Goal: Find specific page/section: Find specific page/section

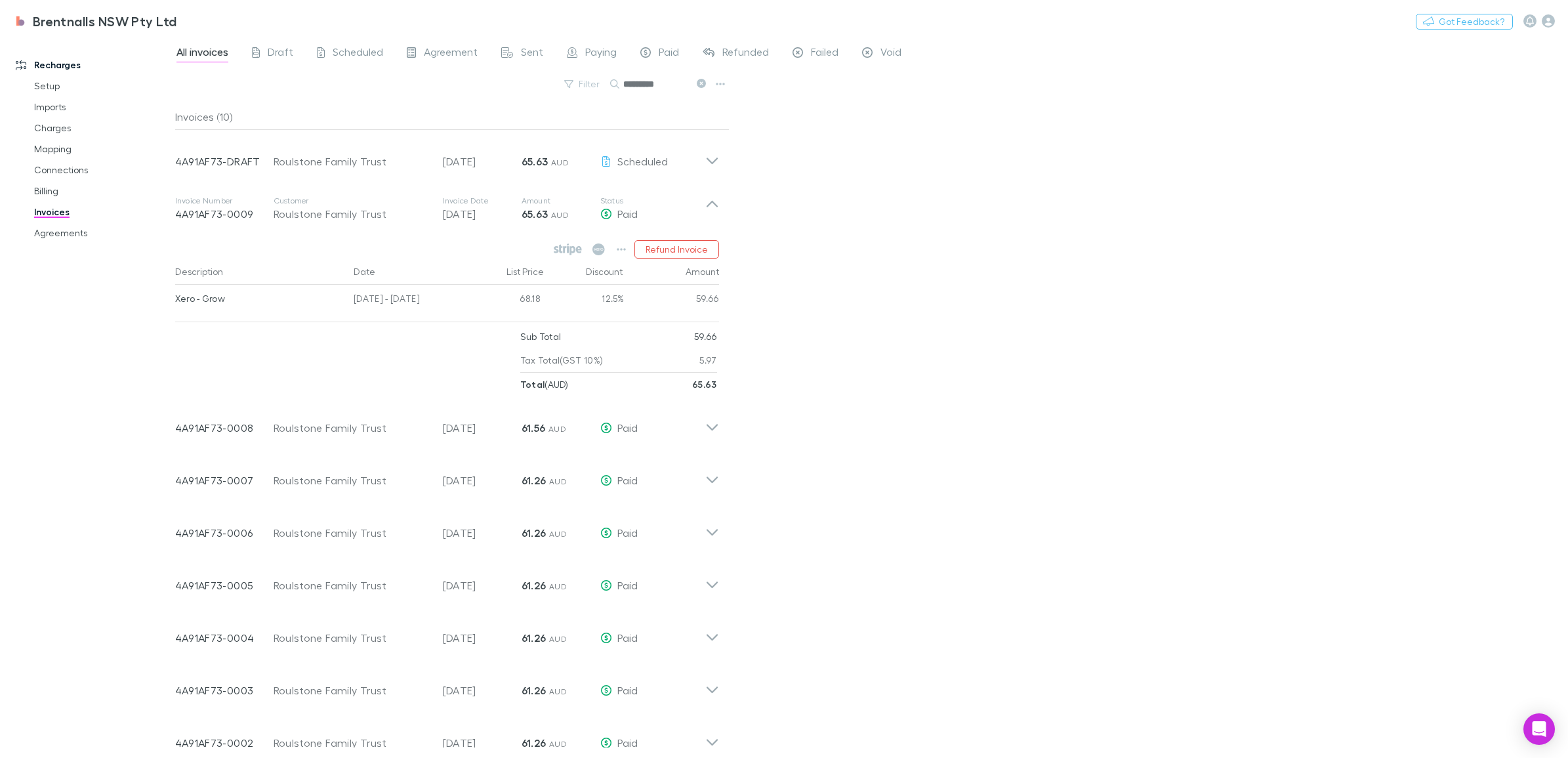
click at [567, 247] on icon at bounding box center [567, 250] width 28 height 12
click at [712, 423] on icon at bounding box center [712, 422] width 14 height 26
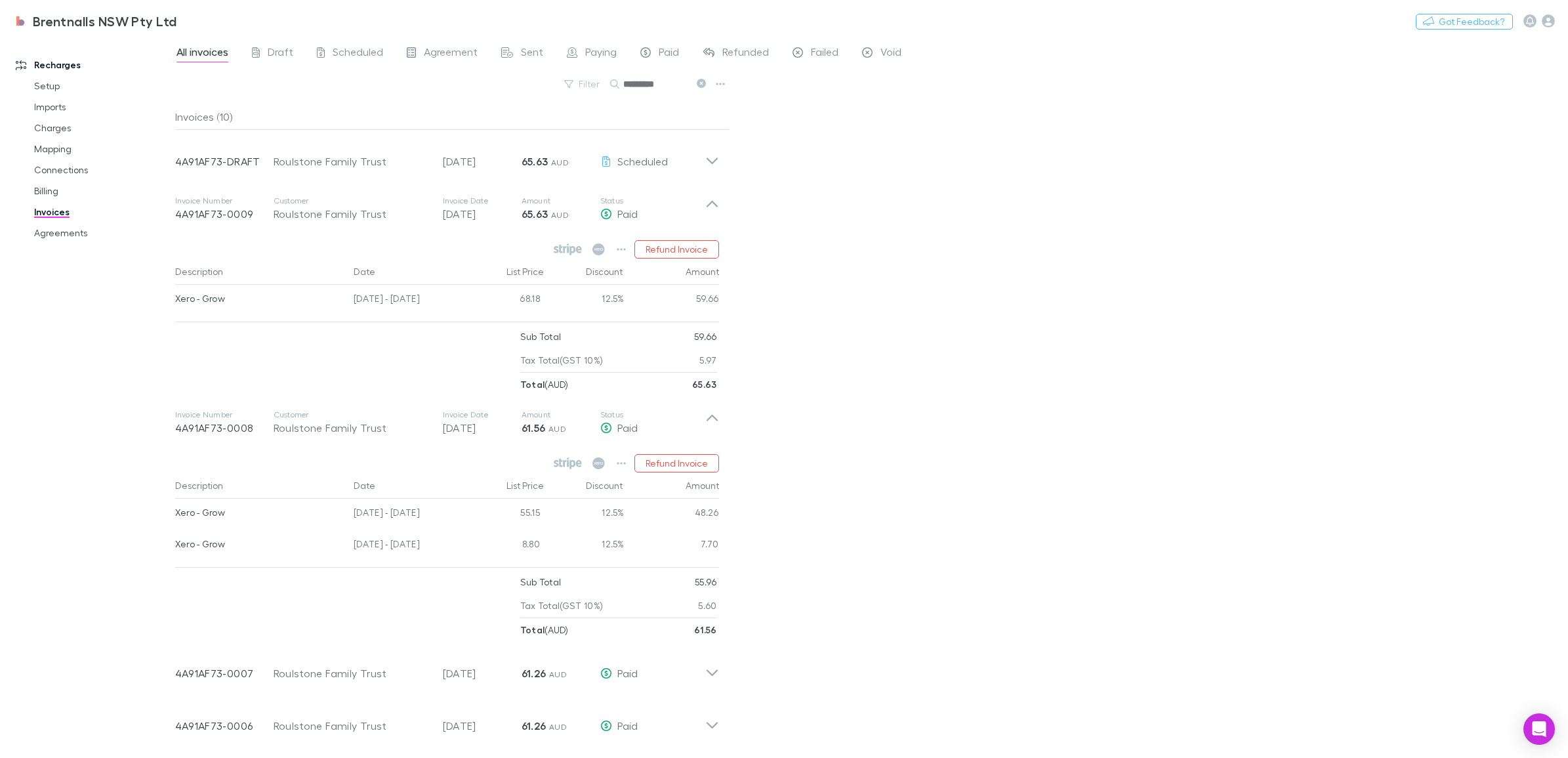
click at [718, 421] on icon at bounding box center [712, 422] width 14 height 26
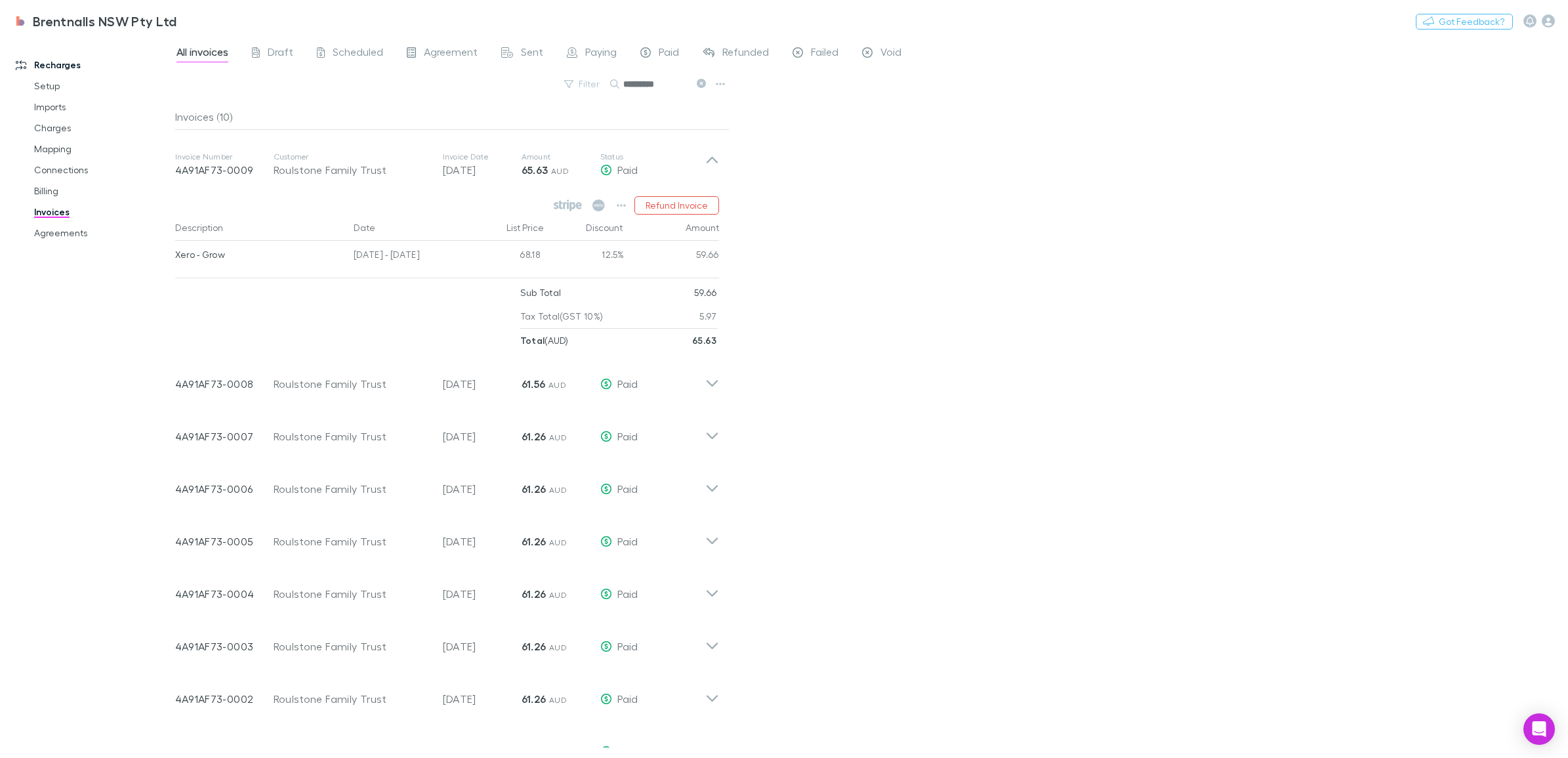
scroll to position [69, 0]
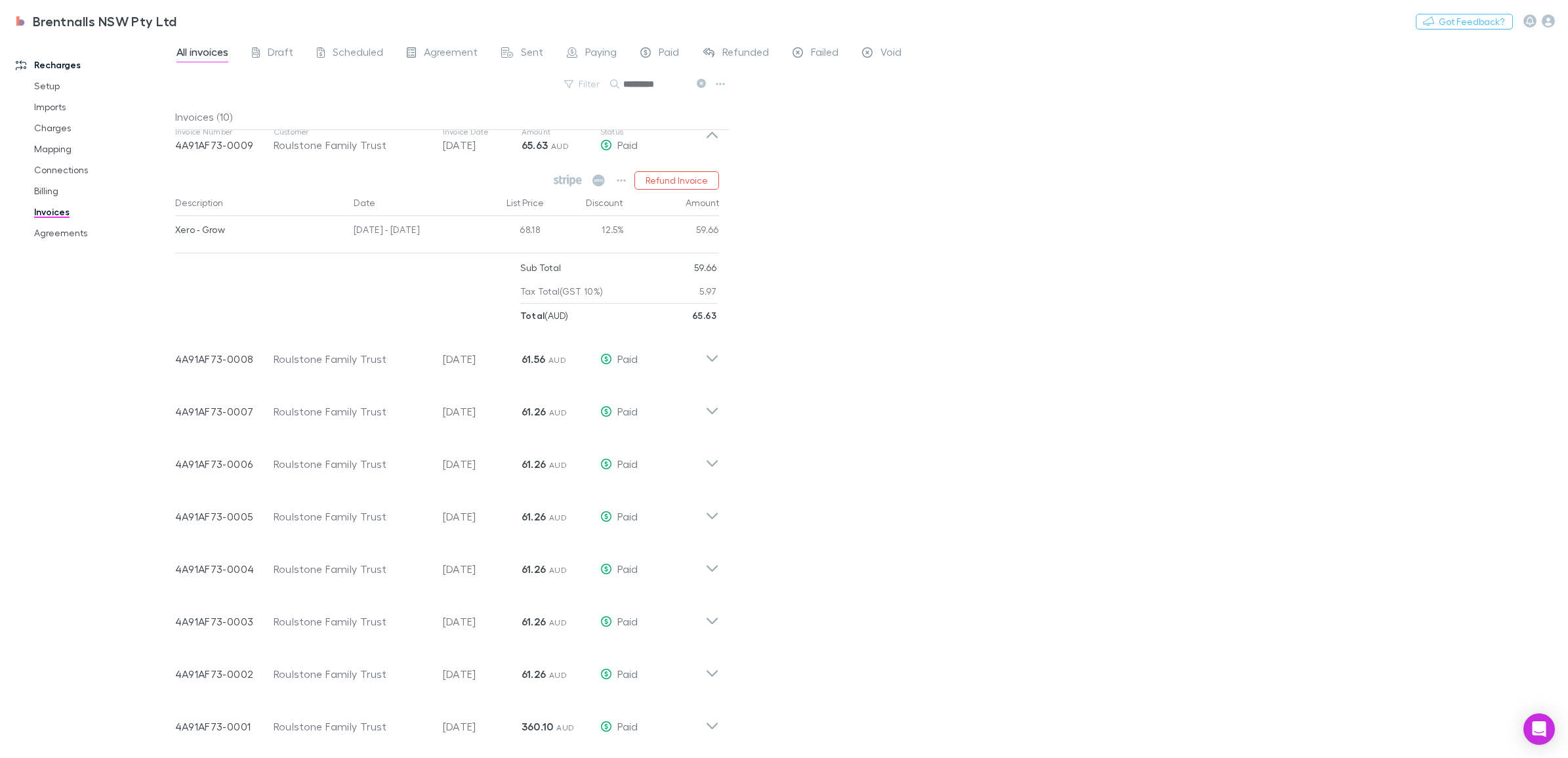
click at [710, 722] on icon at bounding box center [712, 721] width 14 height 26
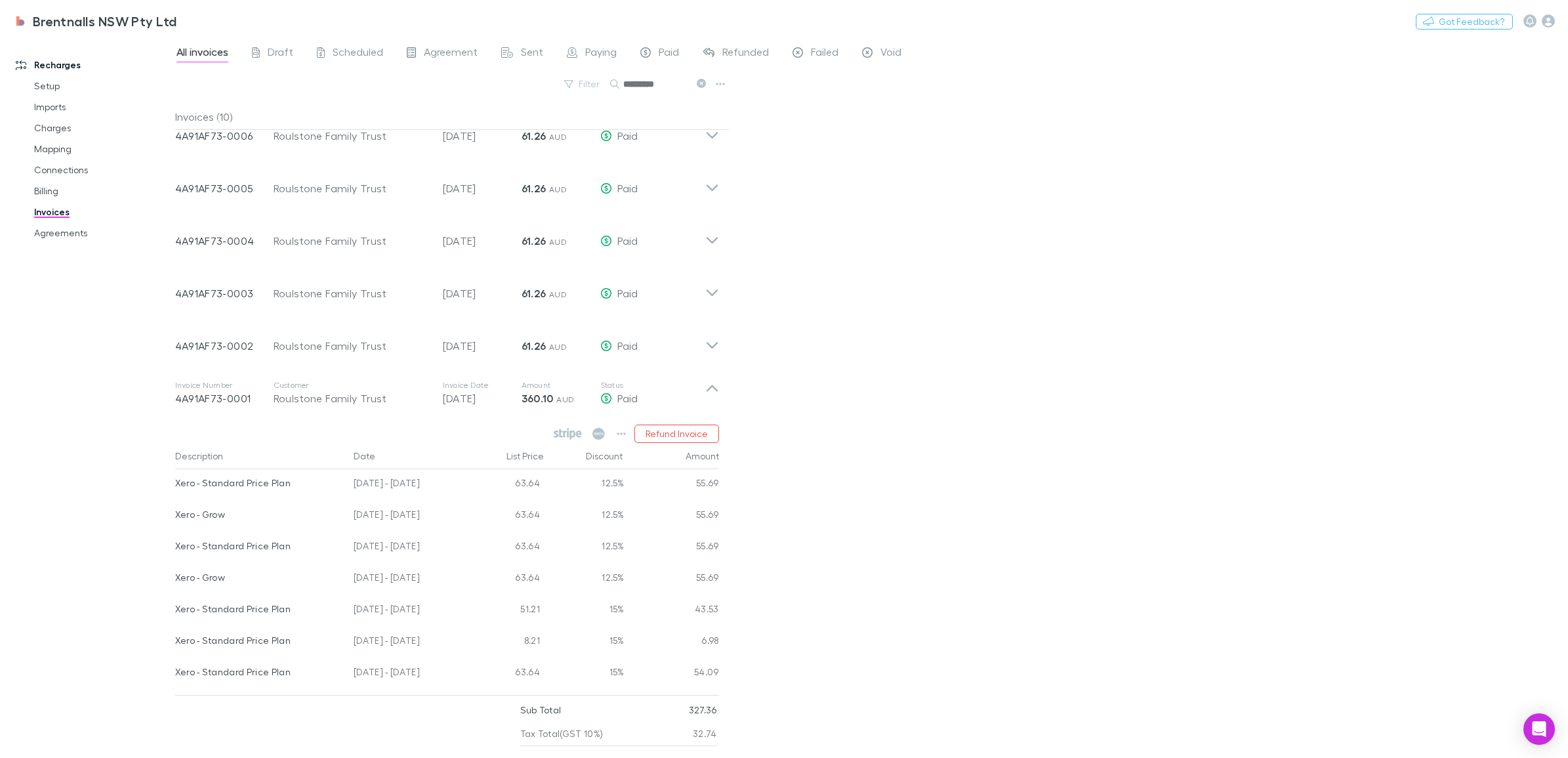
scroll to position [420, 0]
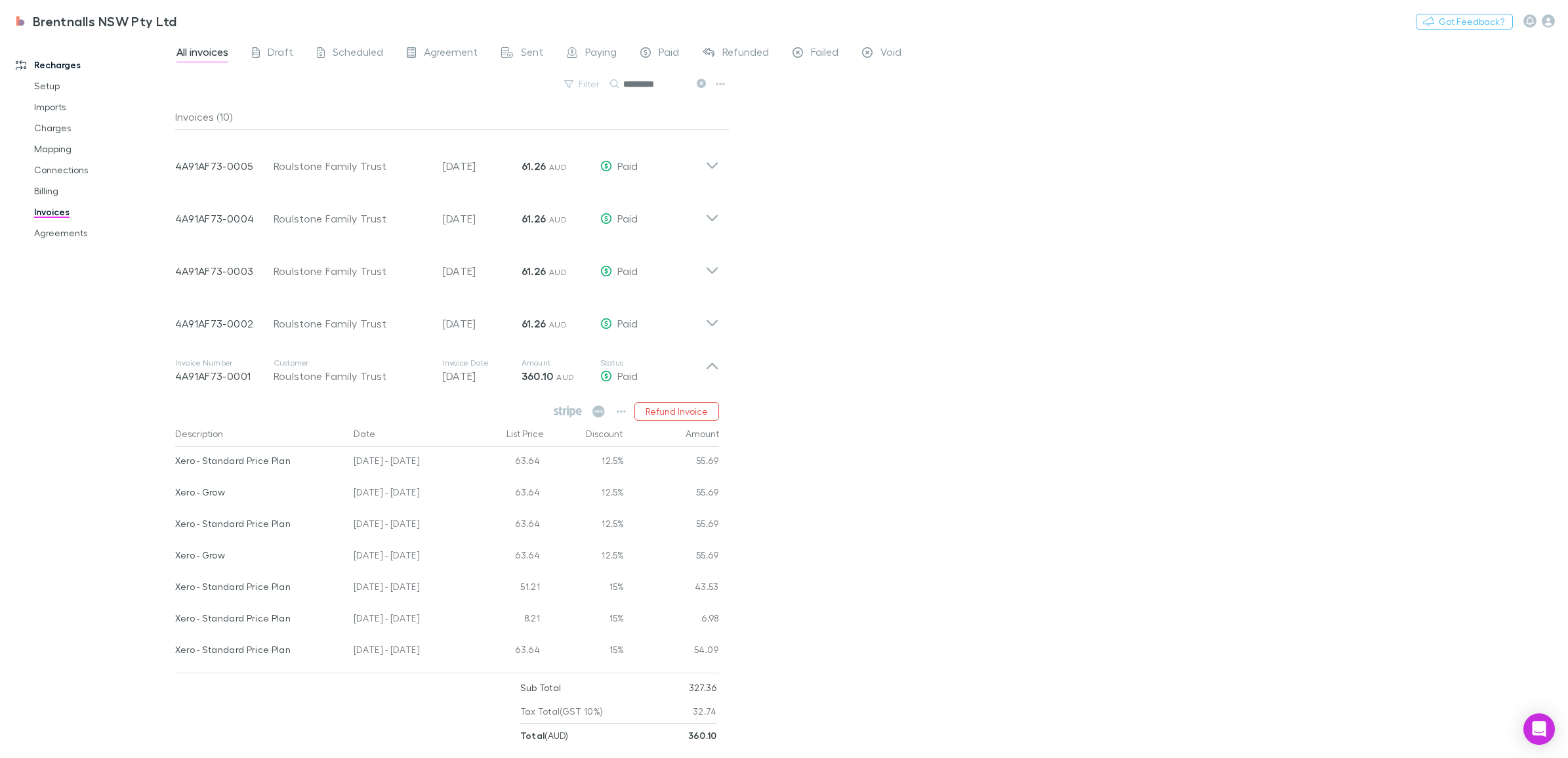
click at [579, 412] on icon at bounding box center [567, 412] width 28 height 12
click at [618, 409] on icon "button" at bounding box center [621, 412] width 9 height 10
click at [1011, 542] on div at bounding box center [784, 379] width 1568 height 758
click at [714, 361] on icon at bounding box center [712, 370] width 14 height 26
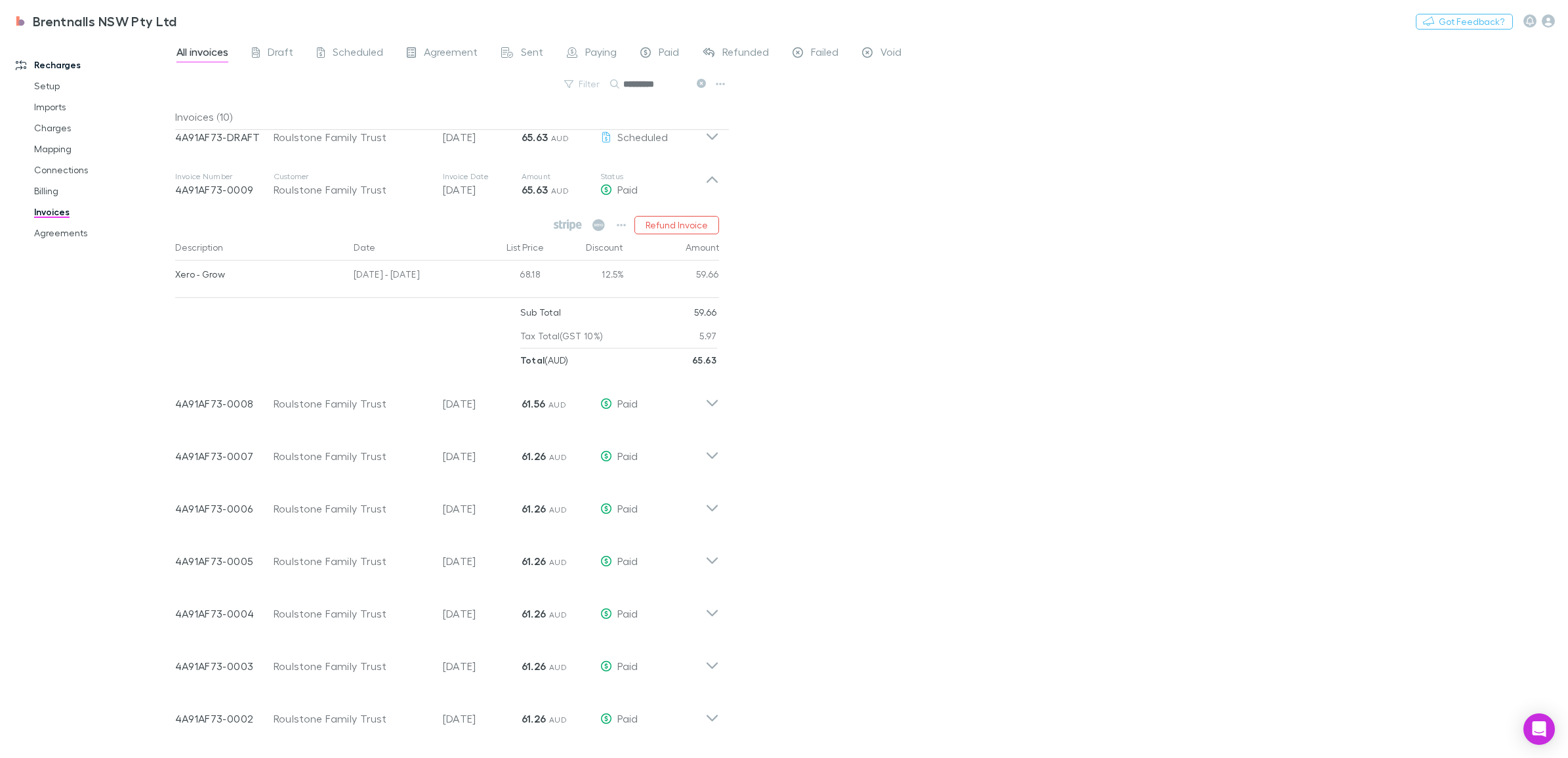
scroll to position [0, 0]
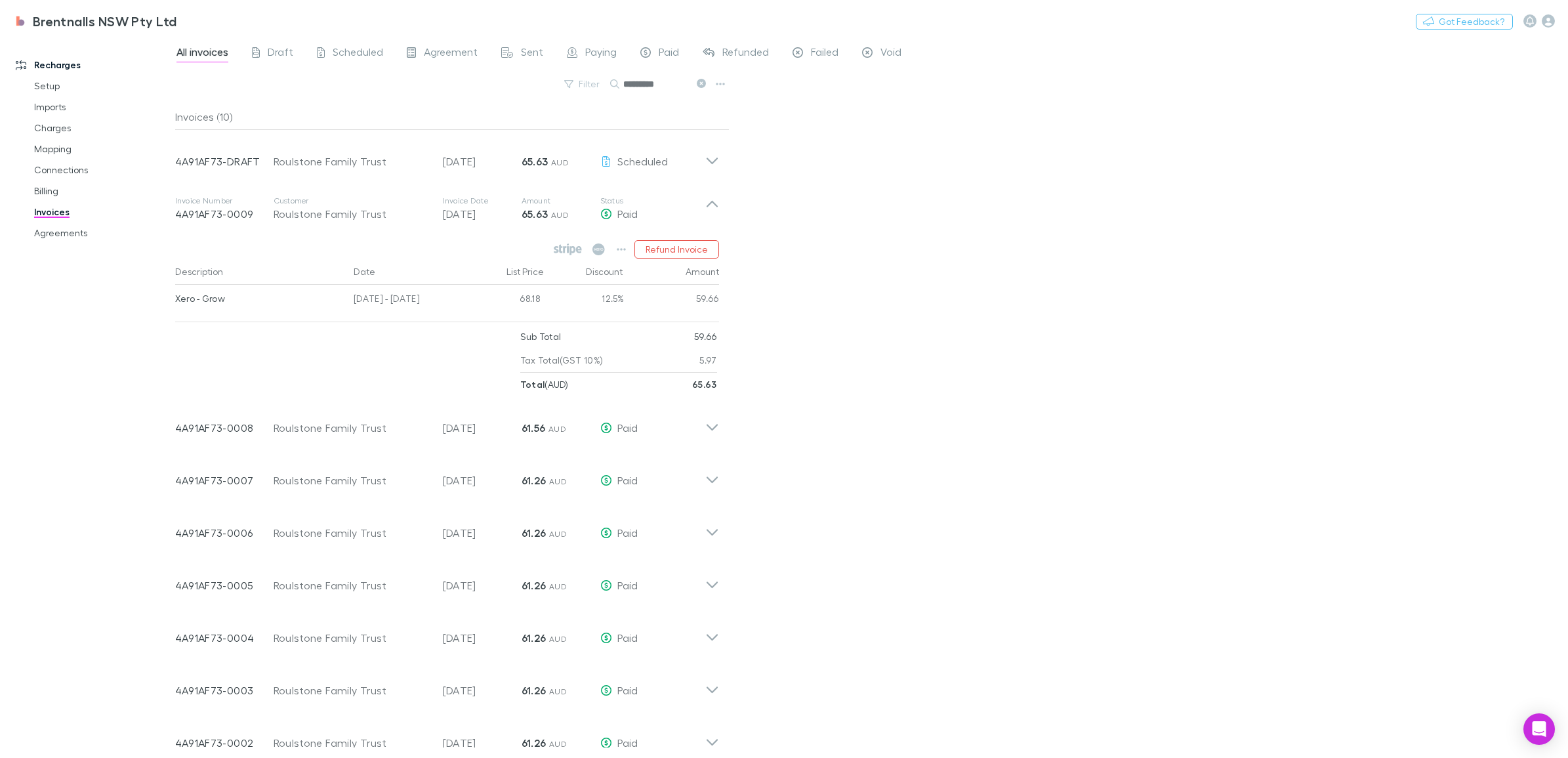
click at [707, 155] on icon at bounding box center [712, 156] width 14 height 26
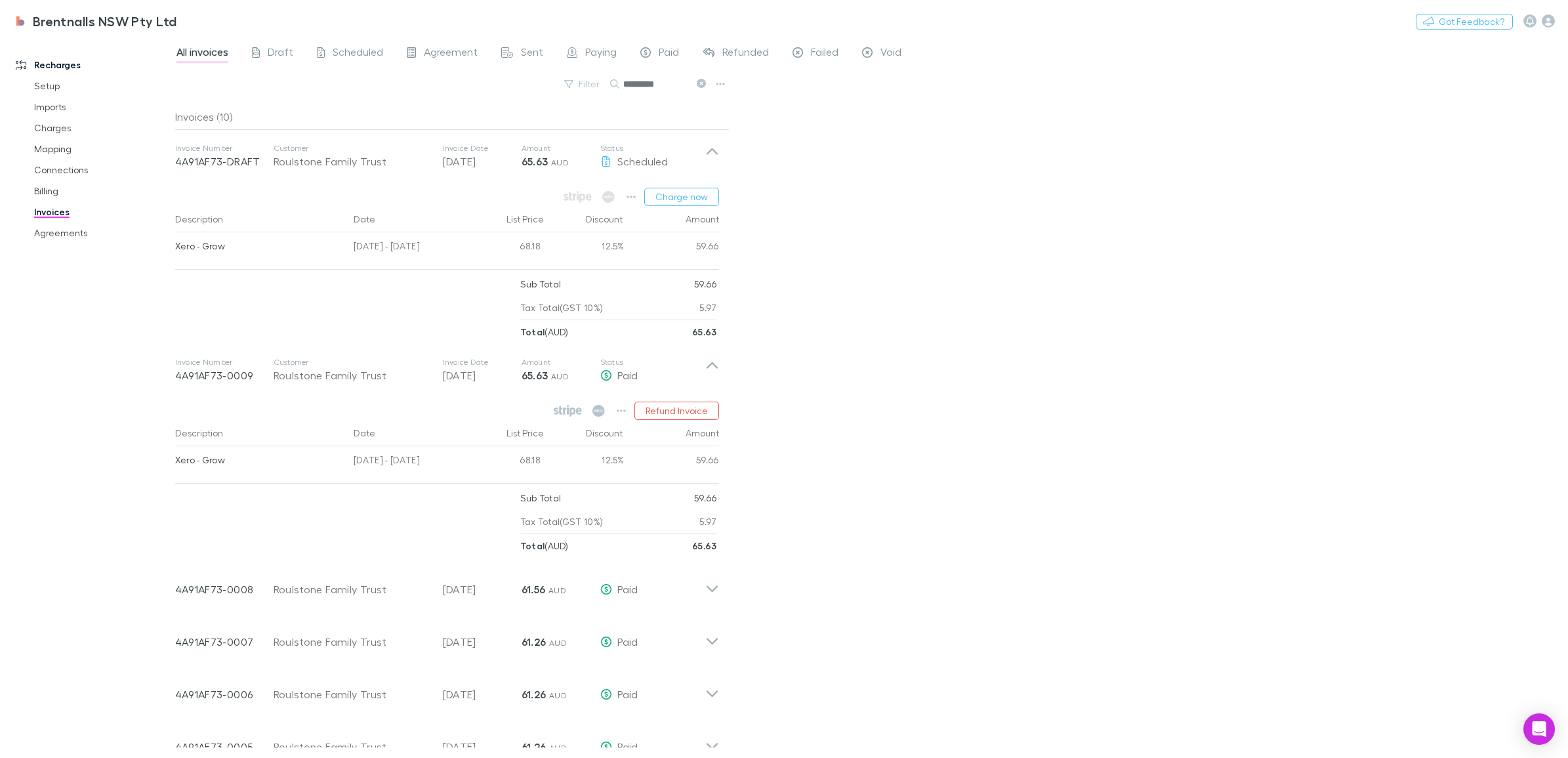
click at [632, 195] on icon "button" at bounding box center [631, 196] width 9 height 10
click at [1001, 296] on div at bounding box center [784, 379] width 1568 height 758
click at [1067, 388] on div "All invoices Draft Scheduled Agreement Sent Paying Paid Refunded Failed Void Fi…" at bounding box center [871, 397] width 1392 height 721
click at [712, 365] on icon at bounding box center [712, 370] width 14 height 26
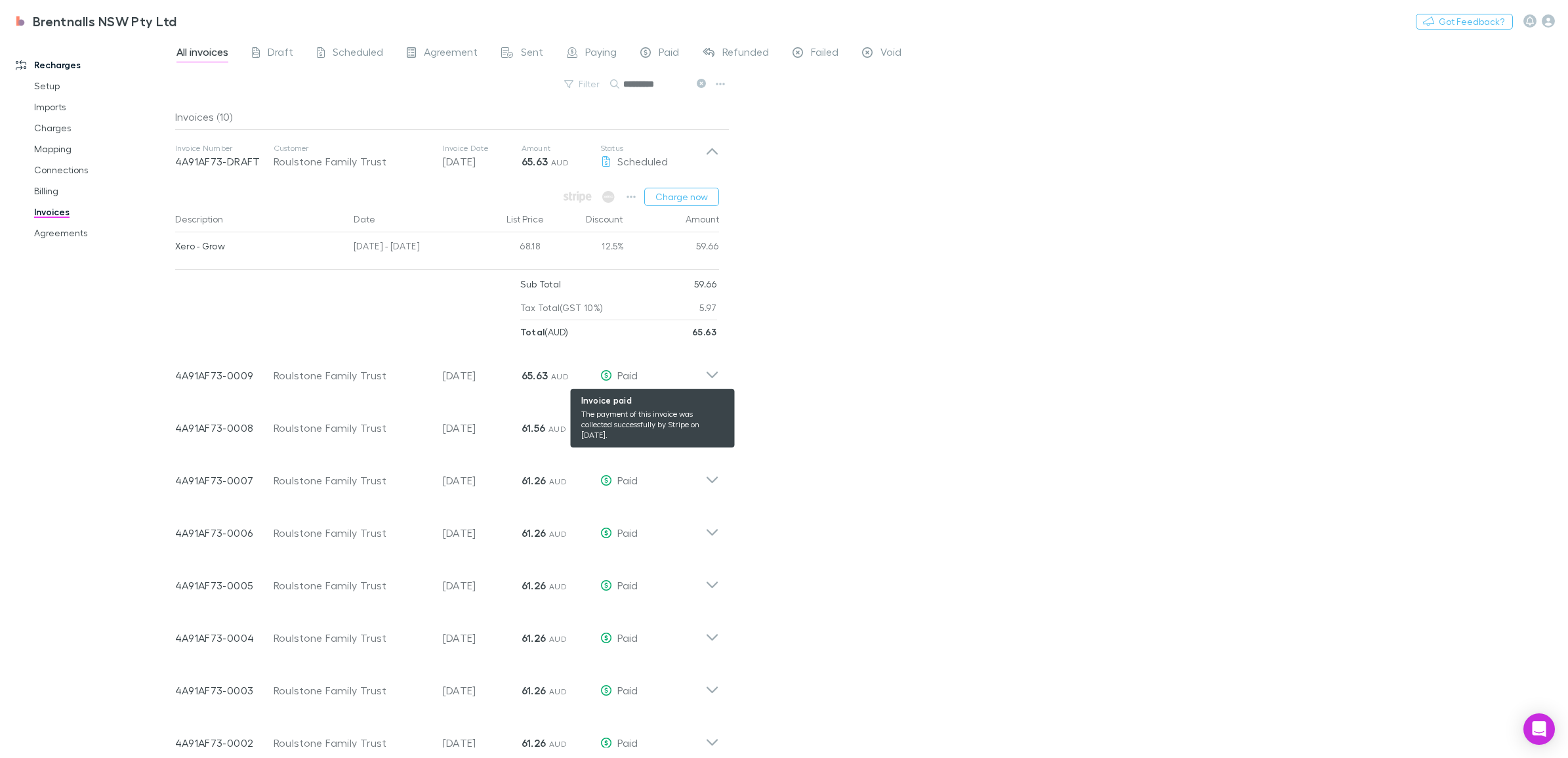
click at [702, 374] on div "Paid" at bounding box center [653, 376] width 105 height 16
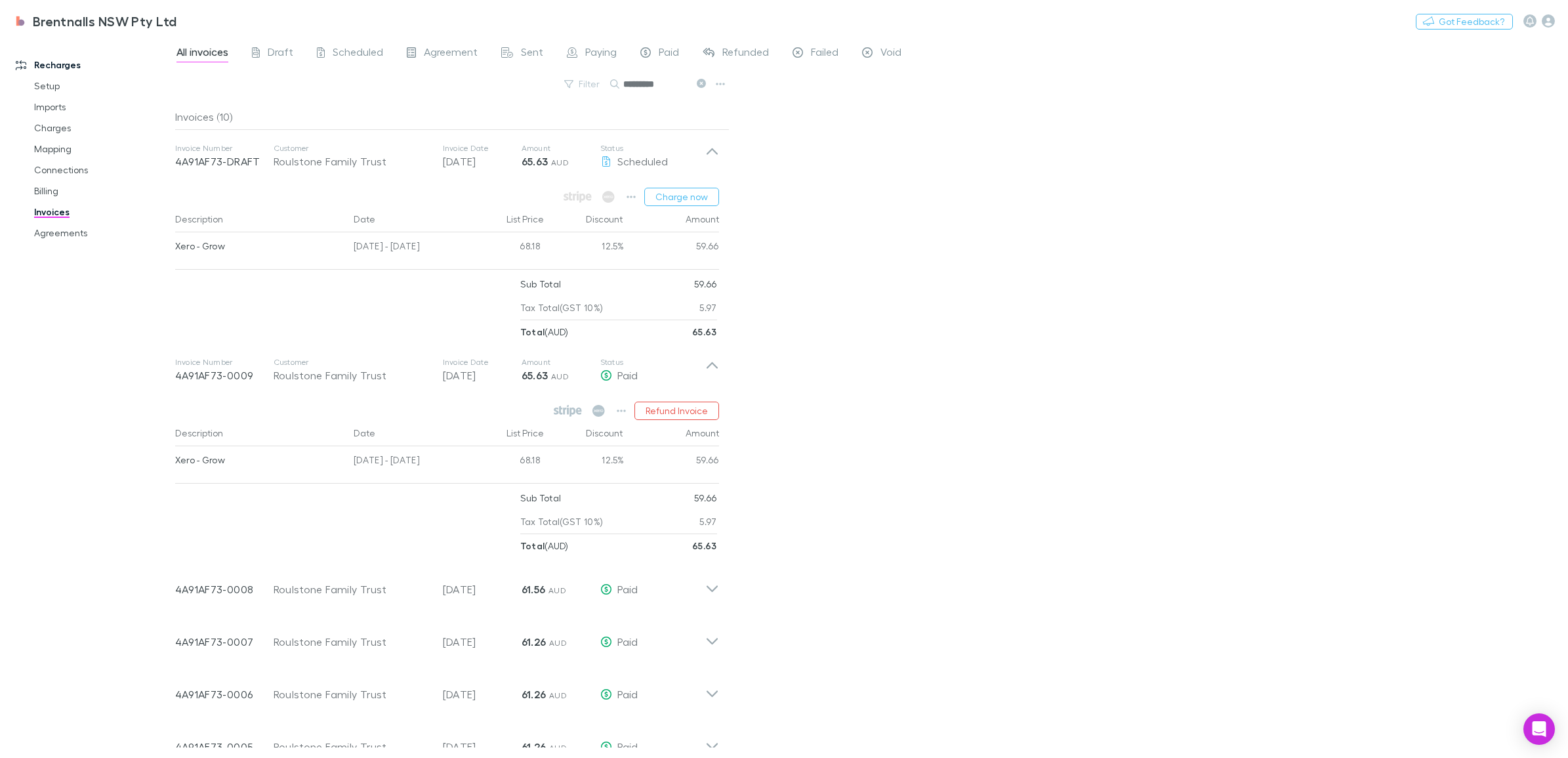
click at [617, 414] on icon "button" at bounding box center [621, 411] width 9 height 10
drag, startPoint x: 995, startPoint y: 536, endPoint x: 995, endPoint y: 481, distance: 55.0
click at [995, 536] on div at bounding box center [784, 379] width 1568 height 758
click at [852, 343] on div "All invoices Draft Scheduled Agreement Sent Paying Paid Refunded Failed Void Fi…" at bounding box center [871, 397] width 1392 height 721
click at [710, 152] on icon at bounding box center [711, 152] width 11 height 7
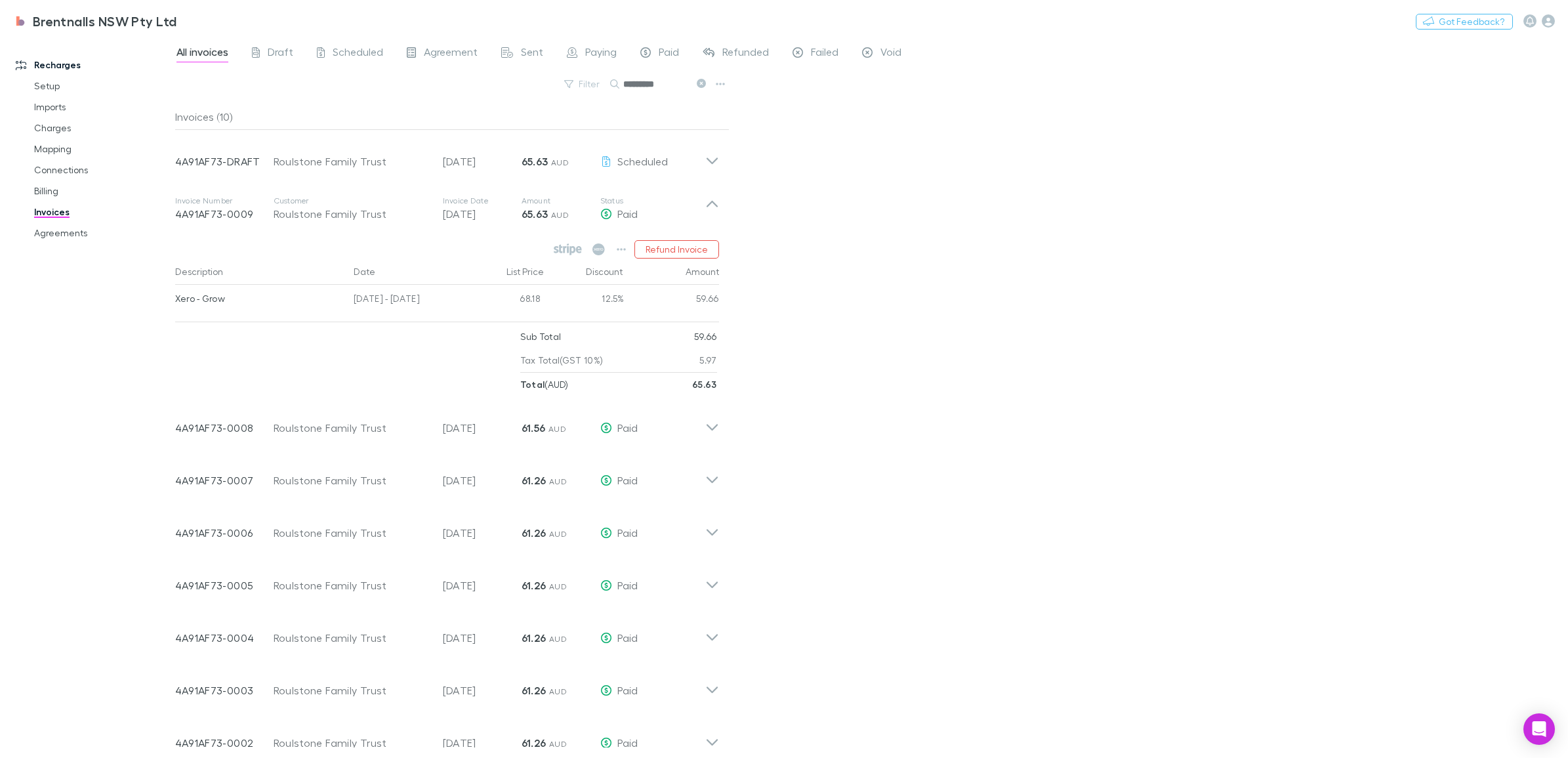
click at [616, 244] on button "button" at bounding box center [621, 249] width 18 height 18
click at [963, 388] on div at bounding box center [784, 379] width 1568 height 758
click at [716, 432] on icon at bounding box center [712, 422] width 14 height 26
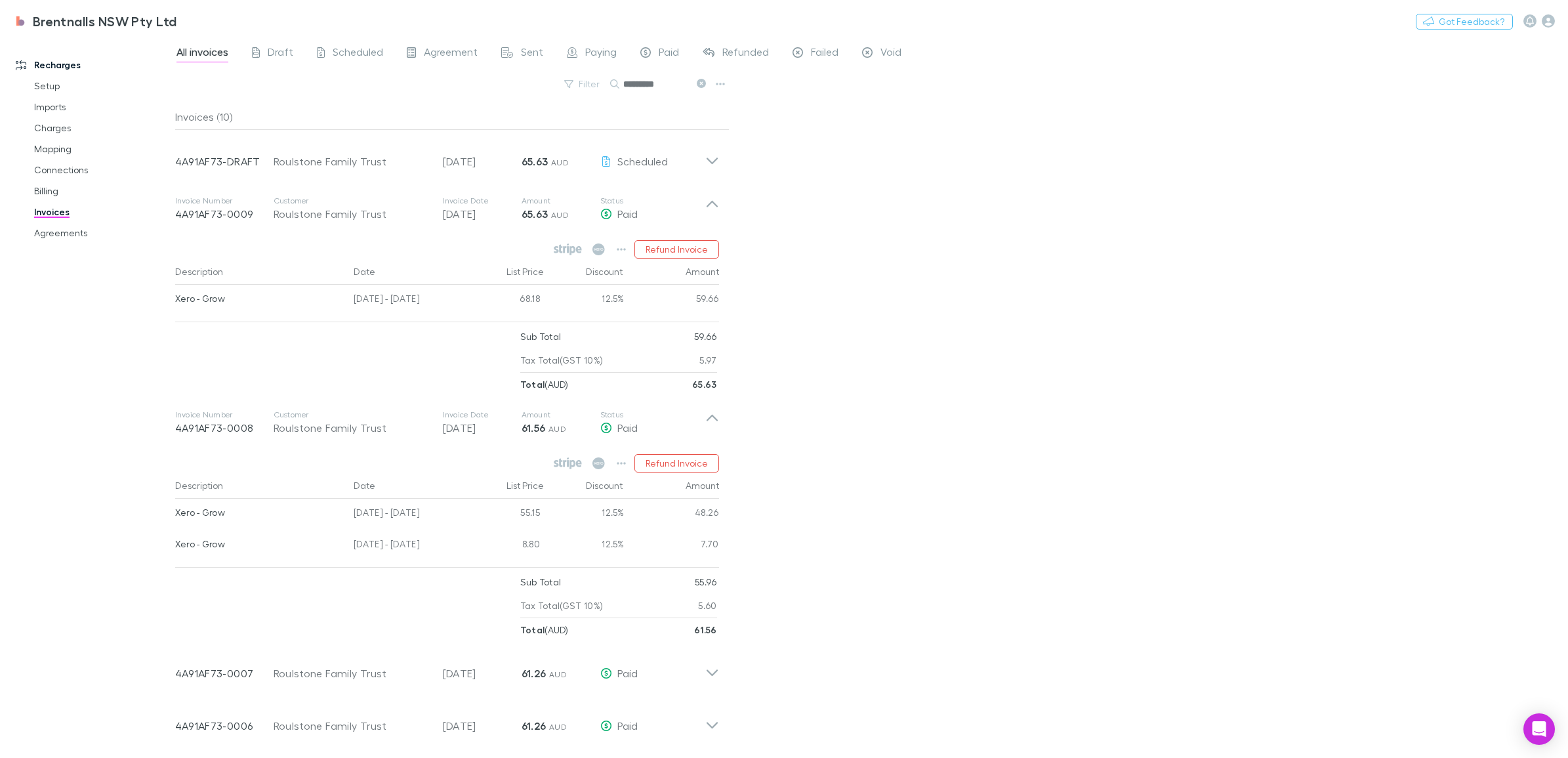
click at [715, 423] on icon at bounding box center [712, 422] width 14 height 26
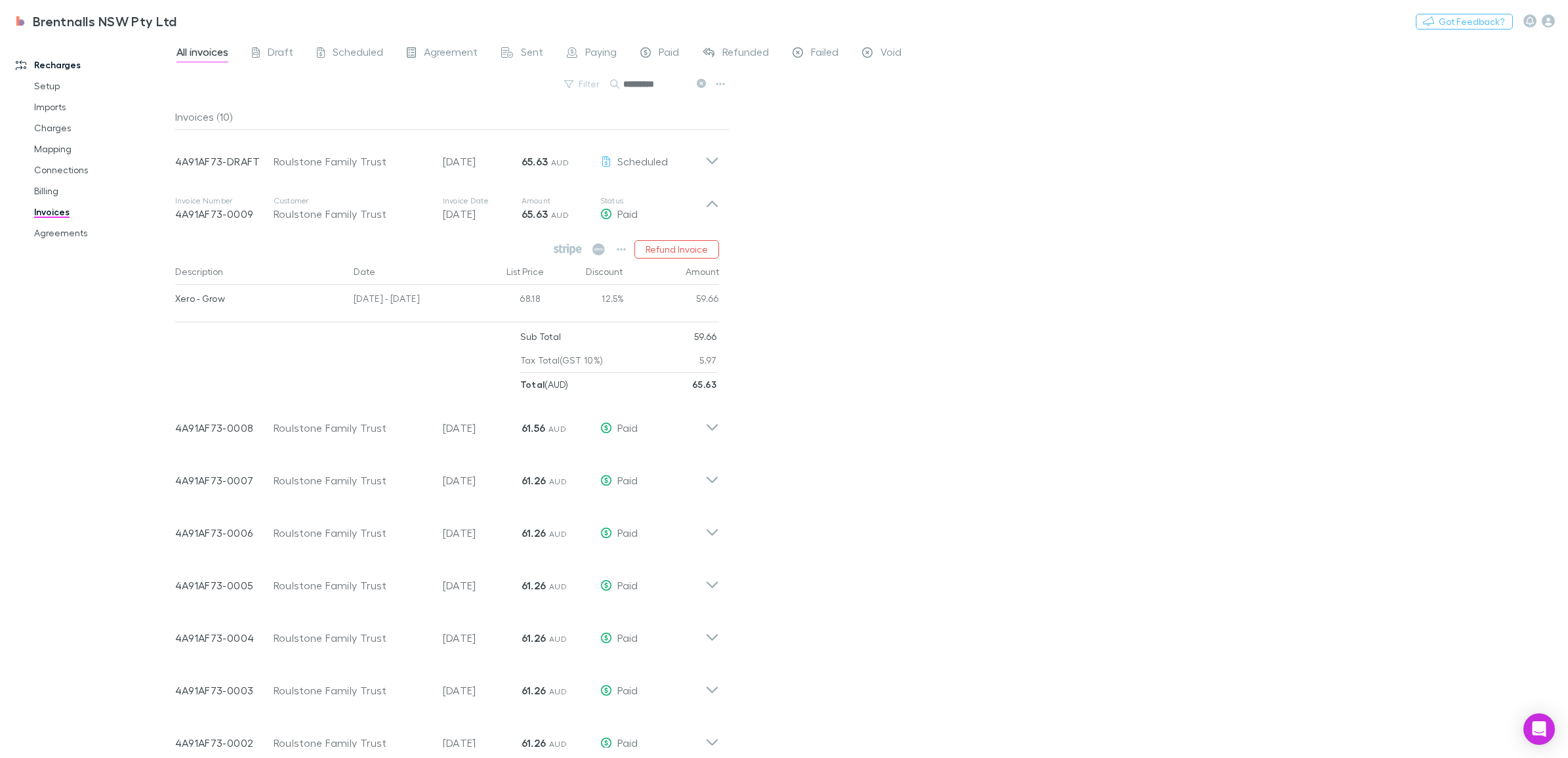
click at [707, 208] on icon at bounding box center [712, 208] width 14 height 26
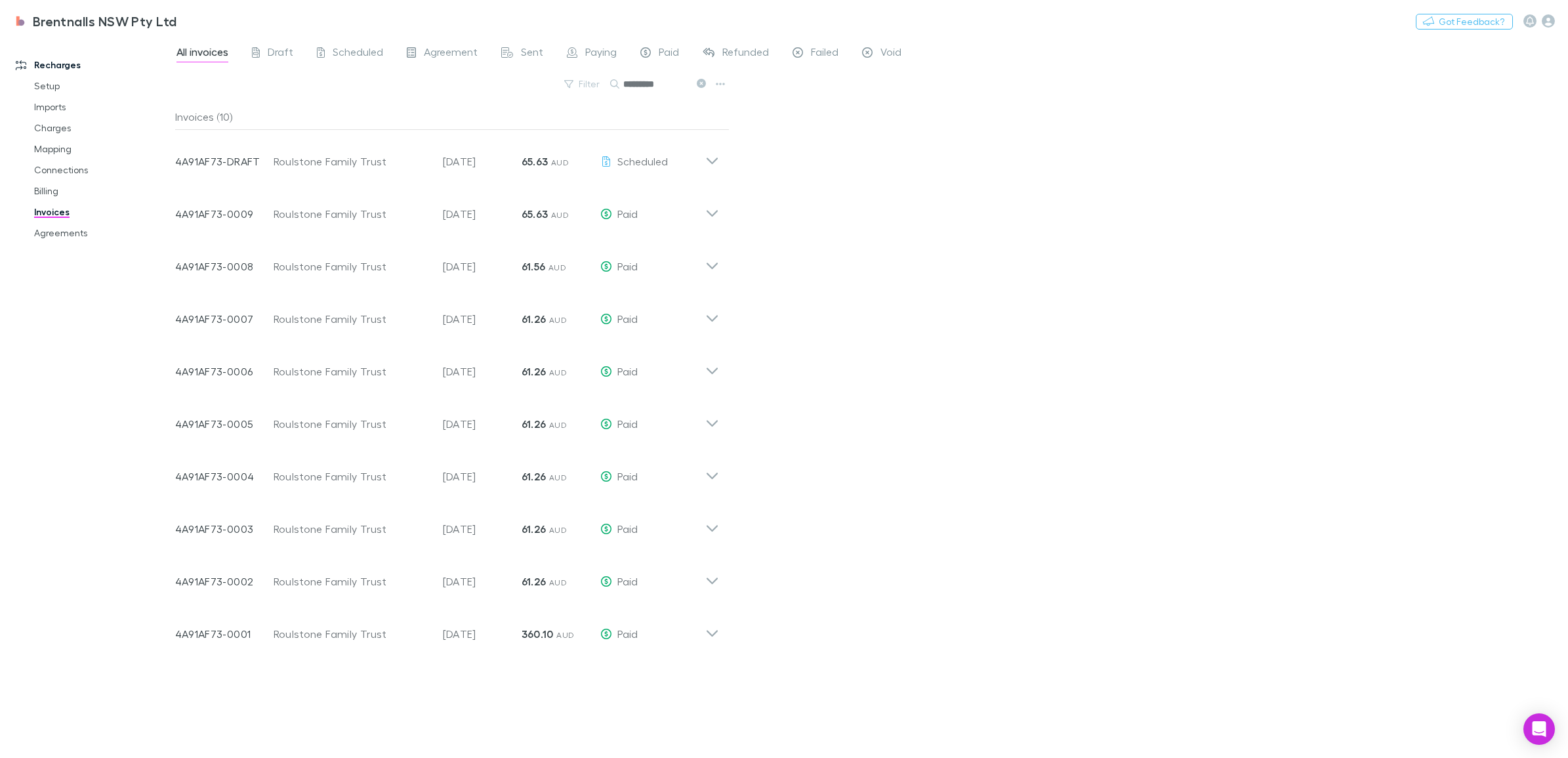
click at [706, 215] on icon at bounding box center [712, 208] width 14 height 26
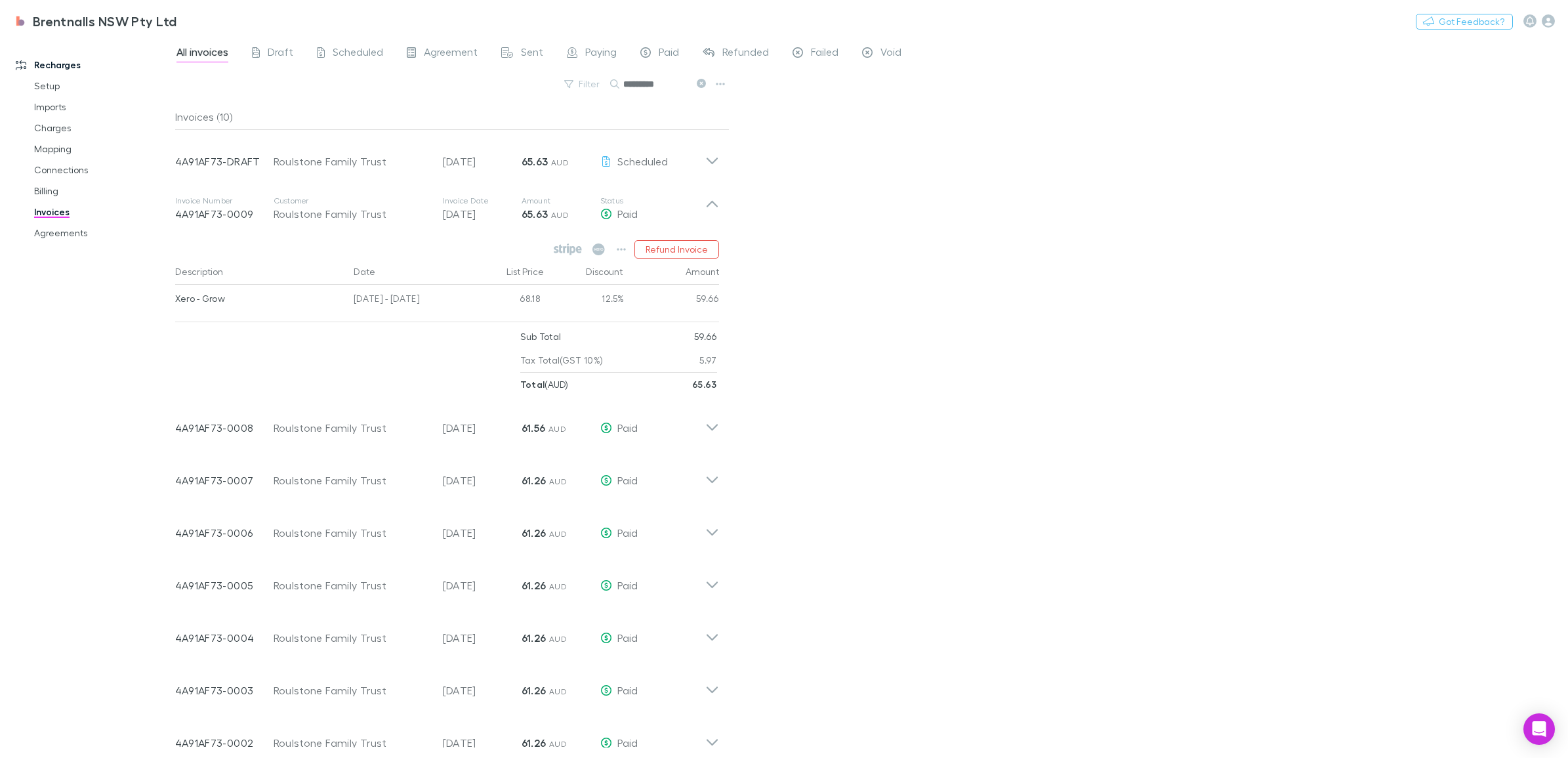
click at [622, 244] on icon "button" at bounding box center [621, 249] width 9 height 10
click at [974, 464] on div at bounding box center [784, 379] width 1568 height 758
drag, startPoint x: 693, startPoint y: 84, endPoint x: 624, endPoint y: 87, distance: 69.1
click at [585, 78] on div "Filter Search *********" at bounding box center [452, 90] width 555 height 29
drag, startPoint x: 668, startPoint y: 87, endPoint x: 567, endPoint y: 71, distance: 102.3
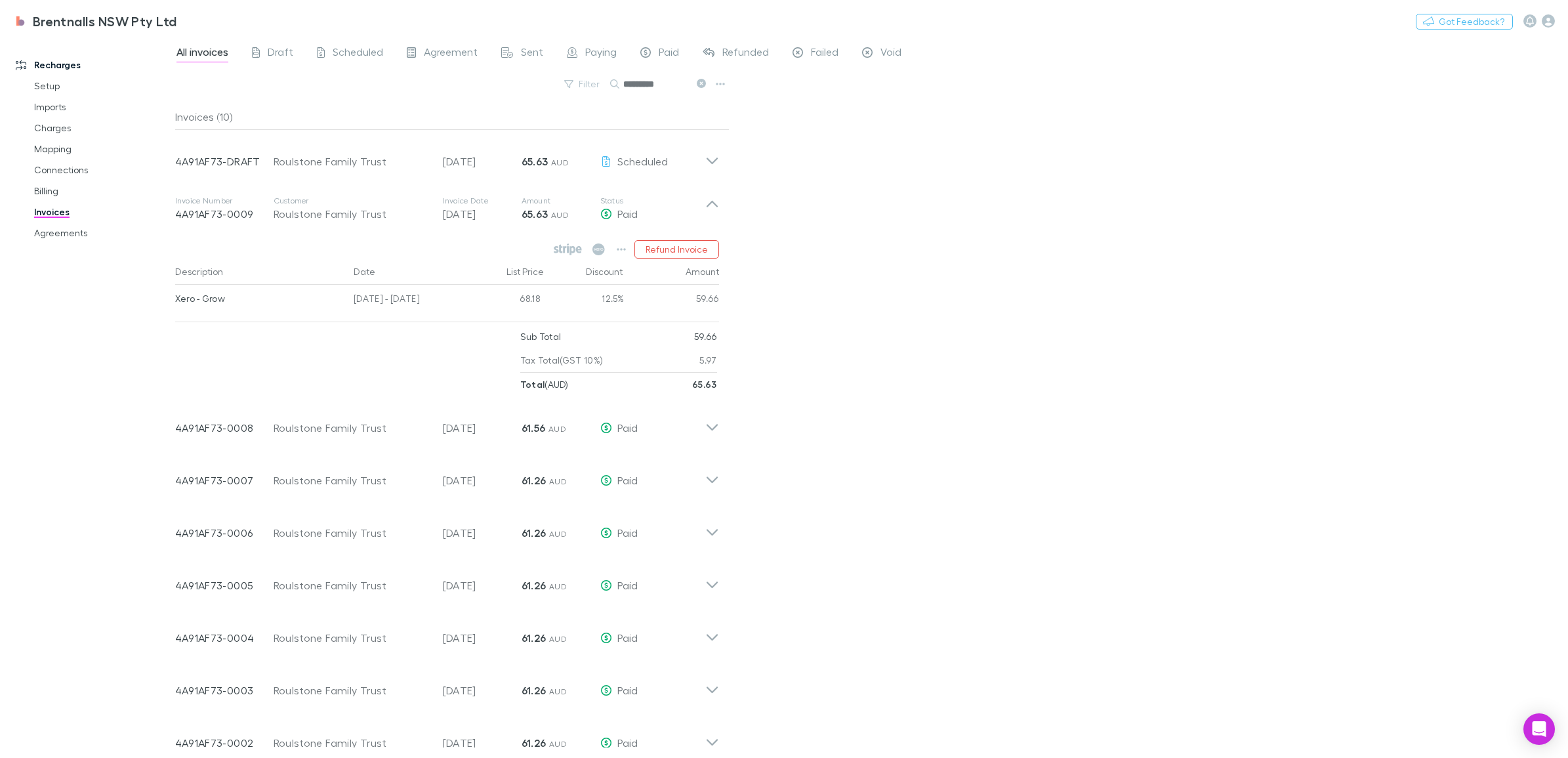
click at [567, 71] on div "All invoices Draft Scheduled Agreement Sent Paying Paid Refunded Failed Void Fi…" at bounding box center [871, 397] width 1392 height 721
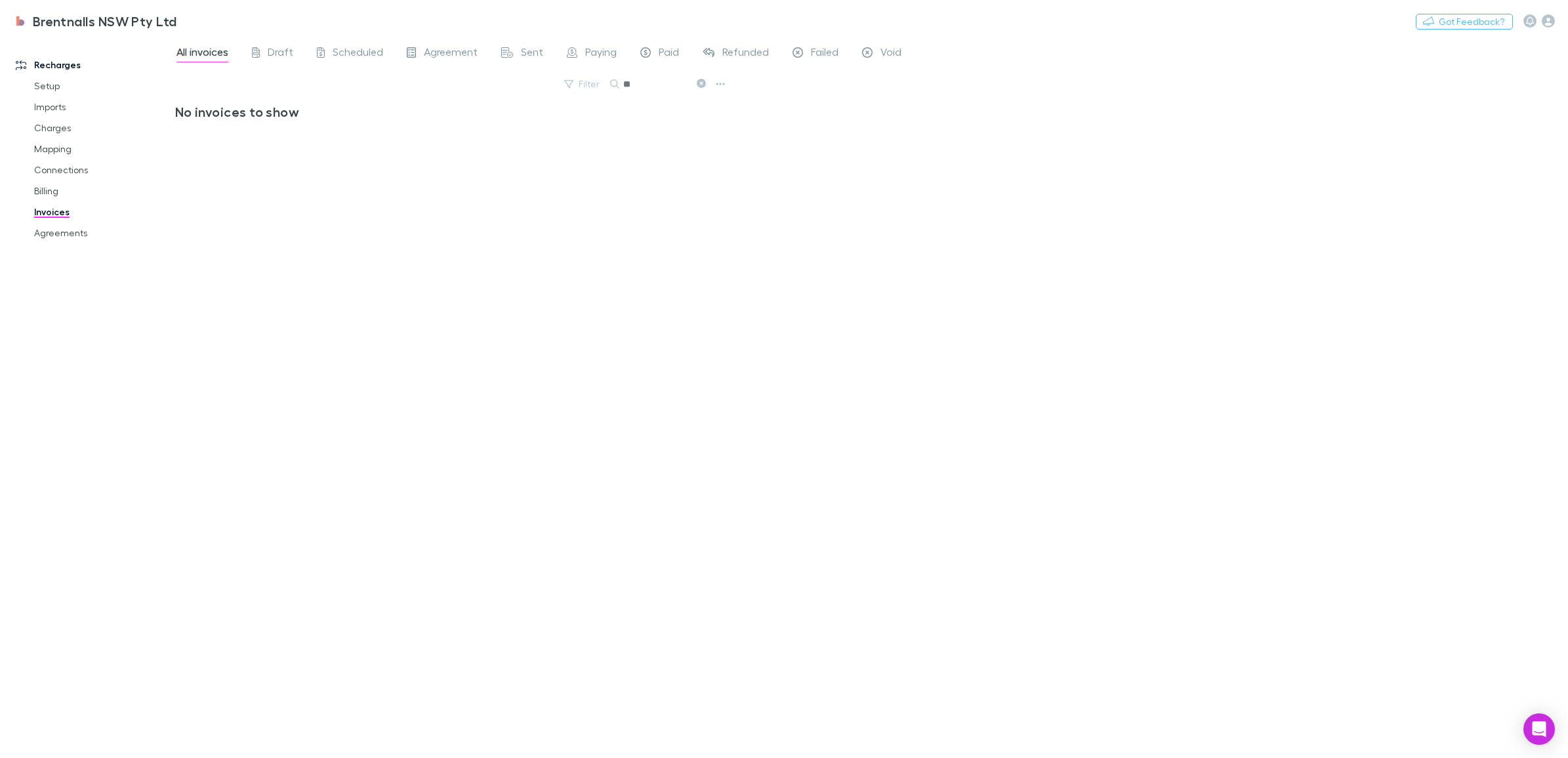
type input "*"
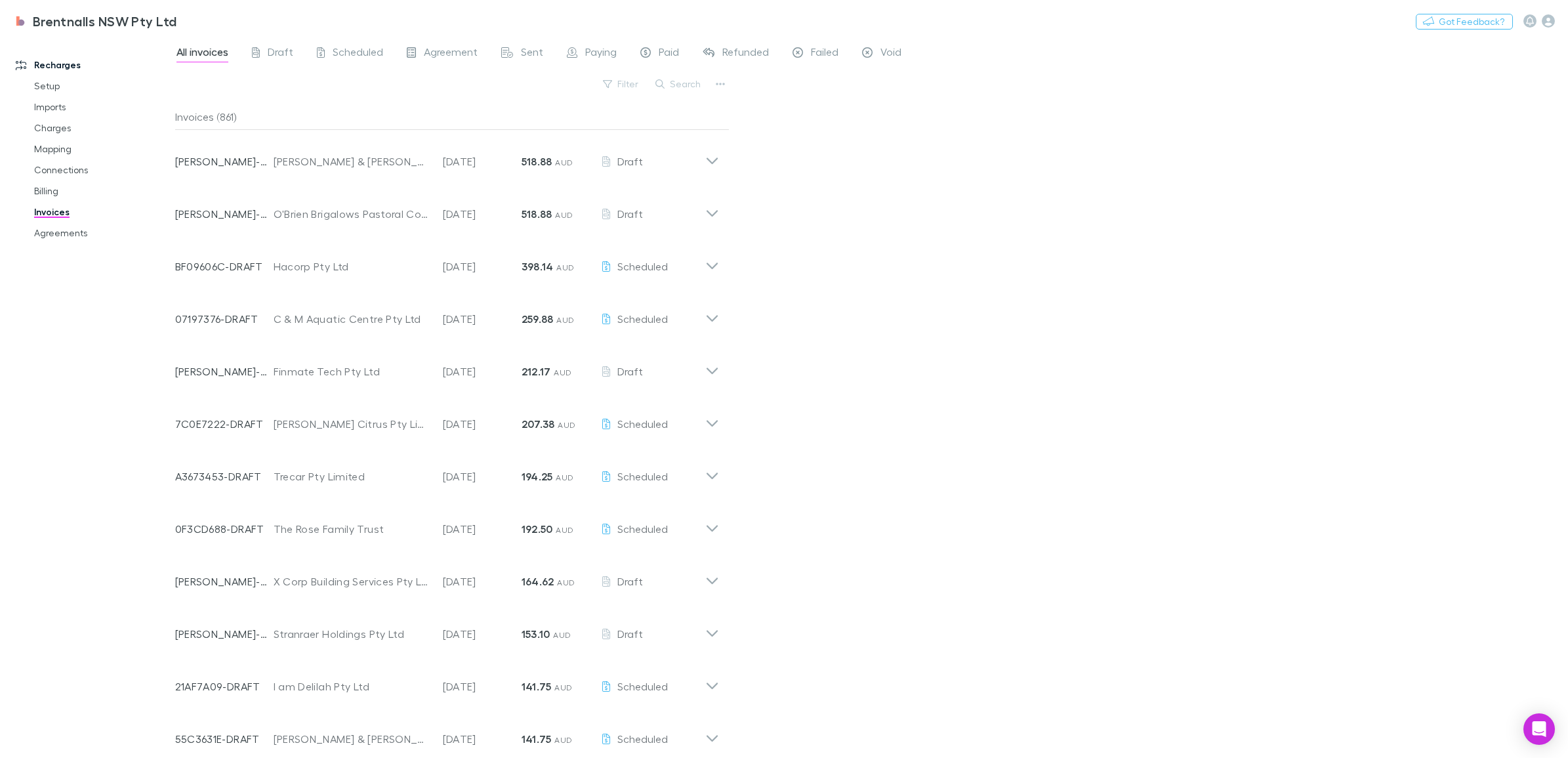
click at [659, 53] on span "Paid" at bounding box center [669, 54] width 21 height 17
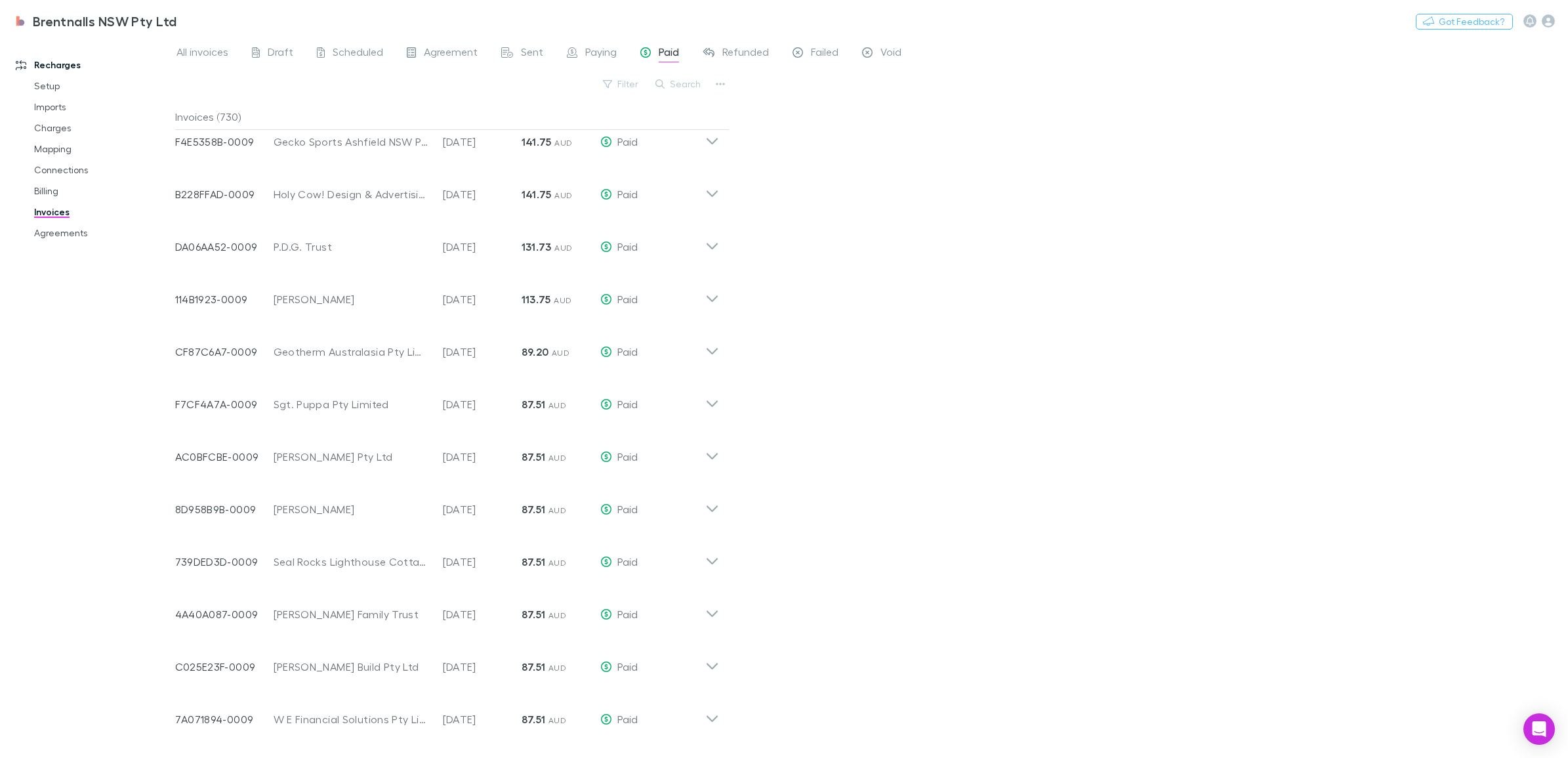
scroll to position [976, 0]
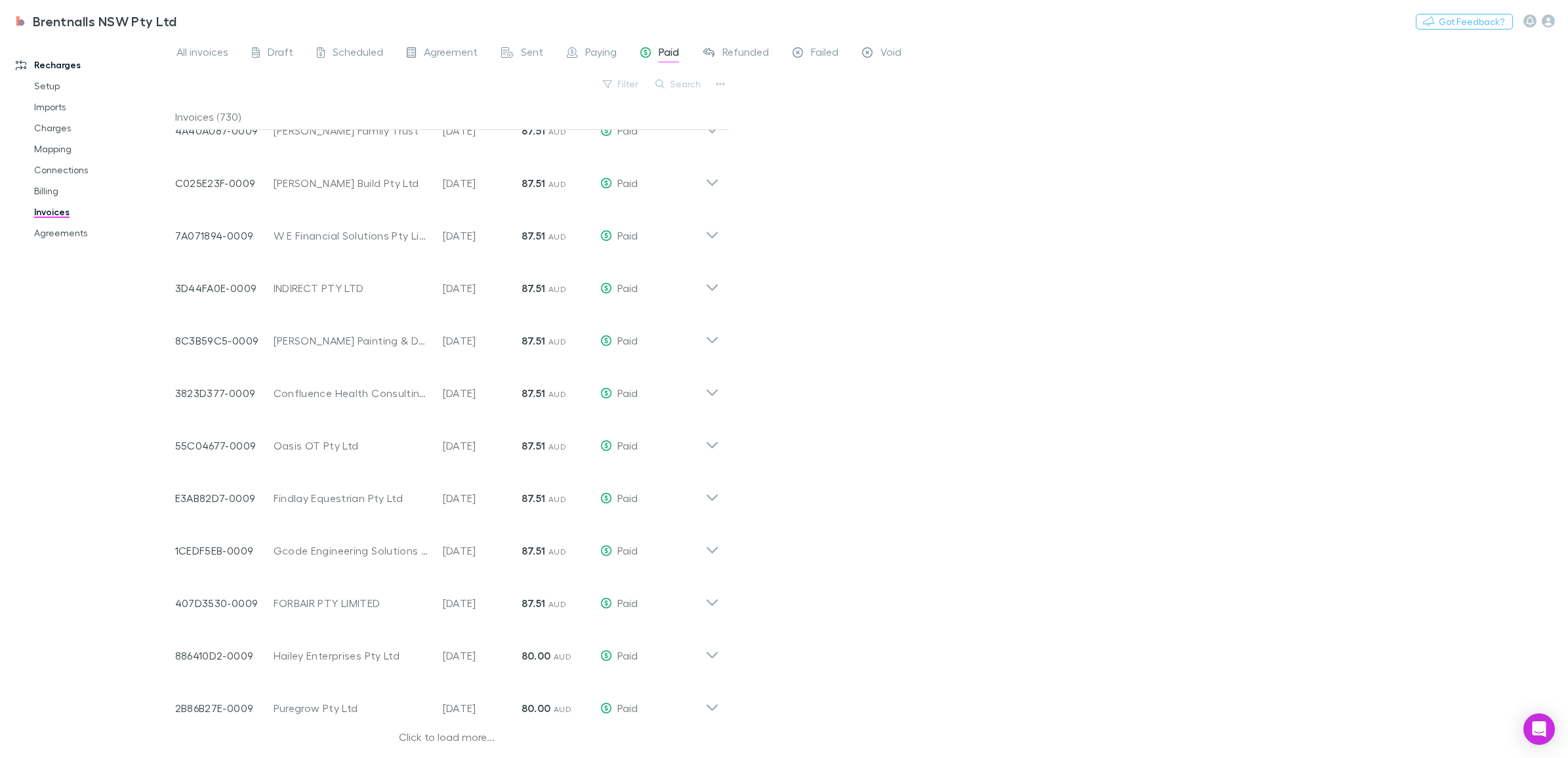
click at [712, 336] on icon at bounding box center [712, 335] width 14 height 26
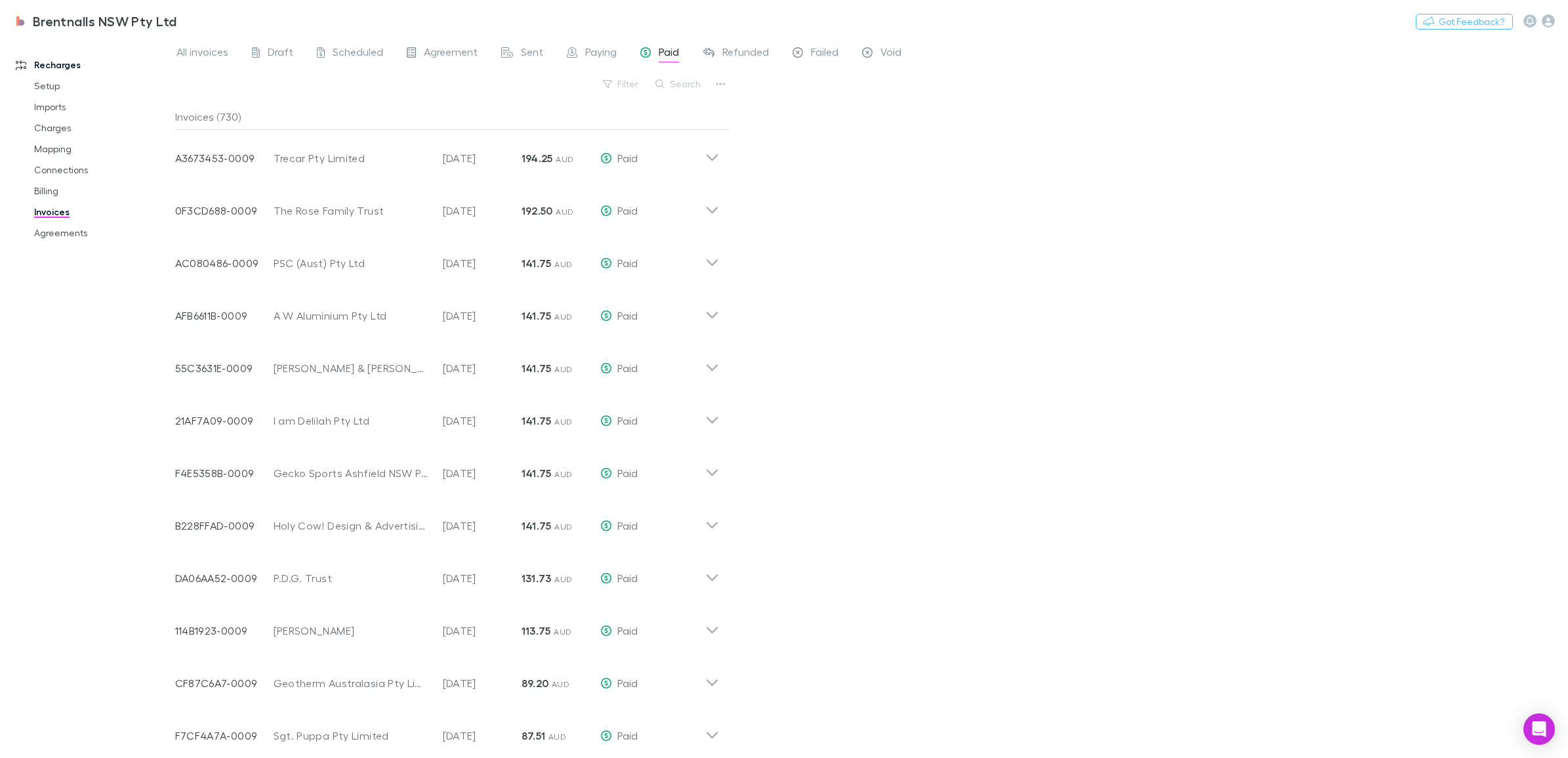
scroll to position [0, 0]
click at [752, 50] on span "Refunded" at bounding box center [746, 54] width 46 height 17
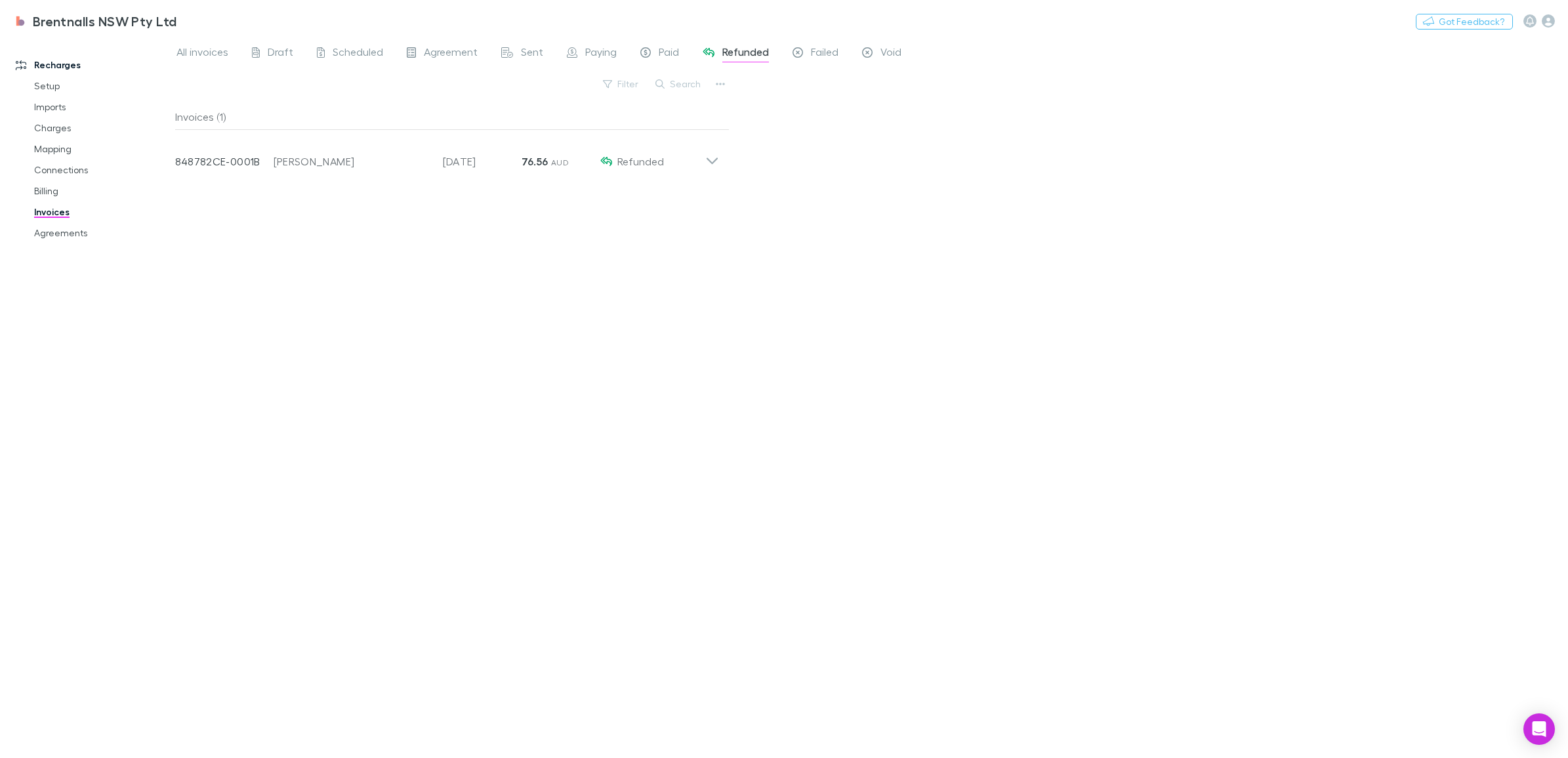
click at [719, 168] on div "Invoice Number 848782CE-0001B Customer [PERSON_NAME] Invoice Date [DATE] Amount…" at bounding box center [447, 156] width 565 height 53
click at [713, 158] on icon at bounding box center [712, 156] width 14 height 26
click at [666, 48] on span "Paid" at bounding box center [669, 54] width 21 height 17
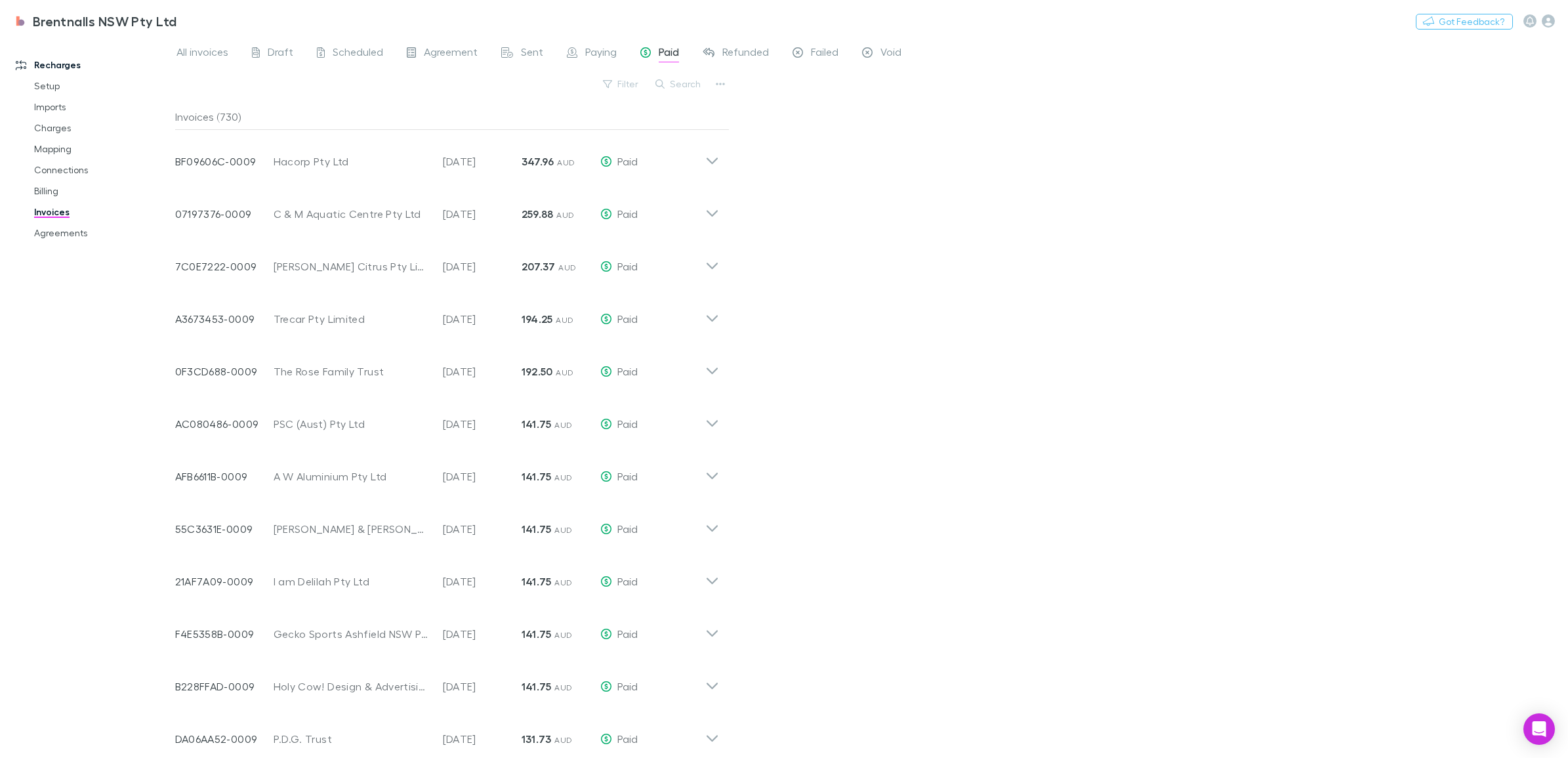
click at [669, 84] on button "Search" at bounding box center [678, 84] width 59 height 16
type input "*********"
click at [715, 578] on icon at bounding box center [712, 576] width 14 height 26
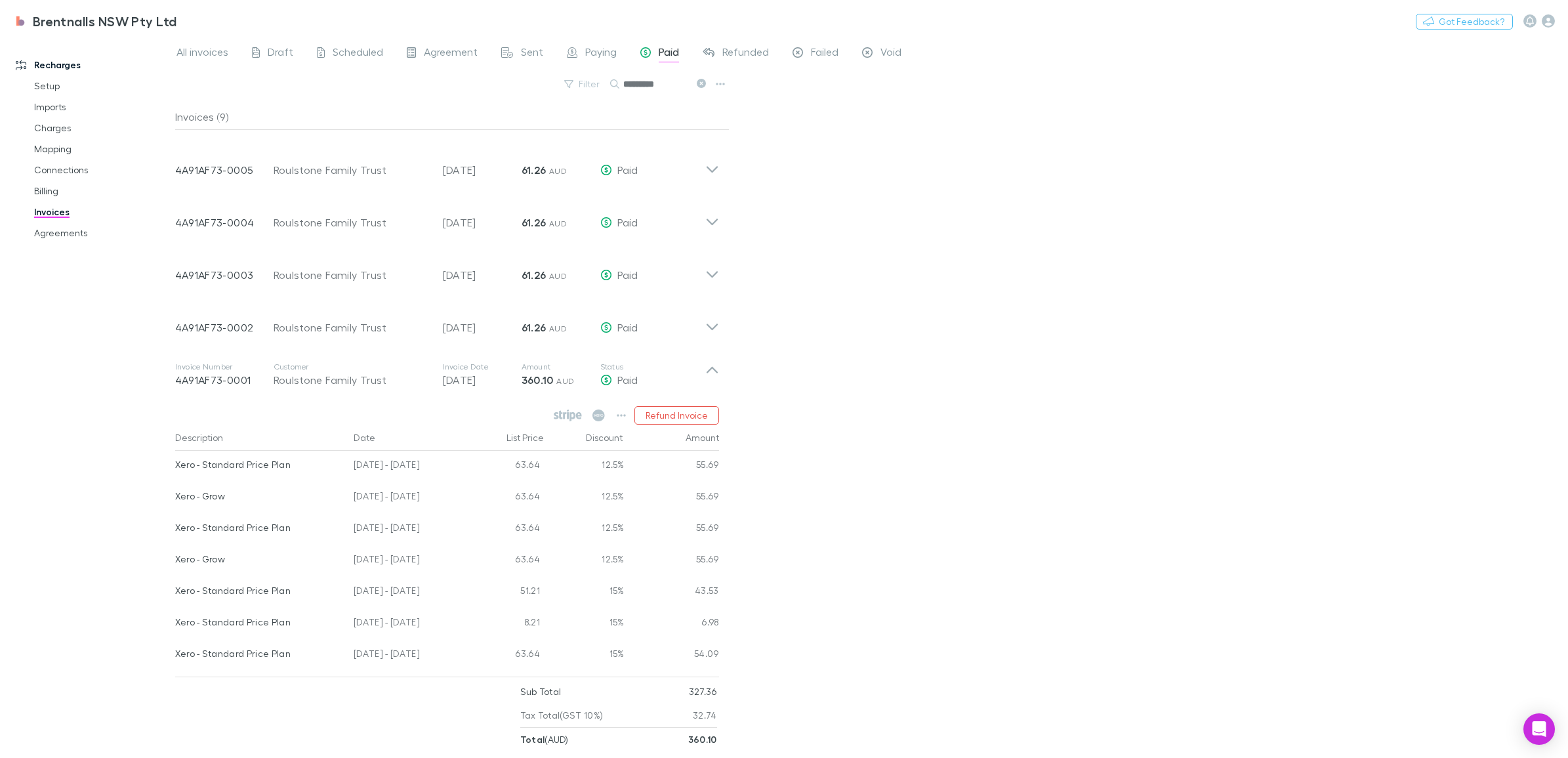
scroll to position [205, 0]
click at [709, 366] on icon at bounding box center [711, 366] width 11 height 7
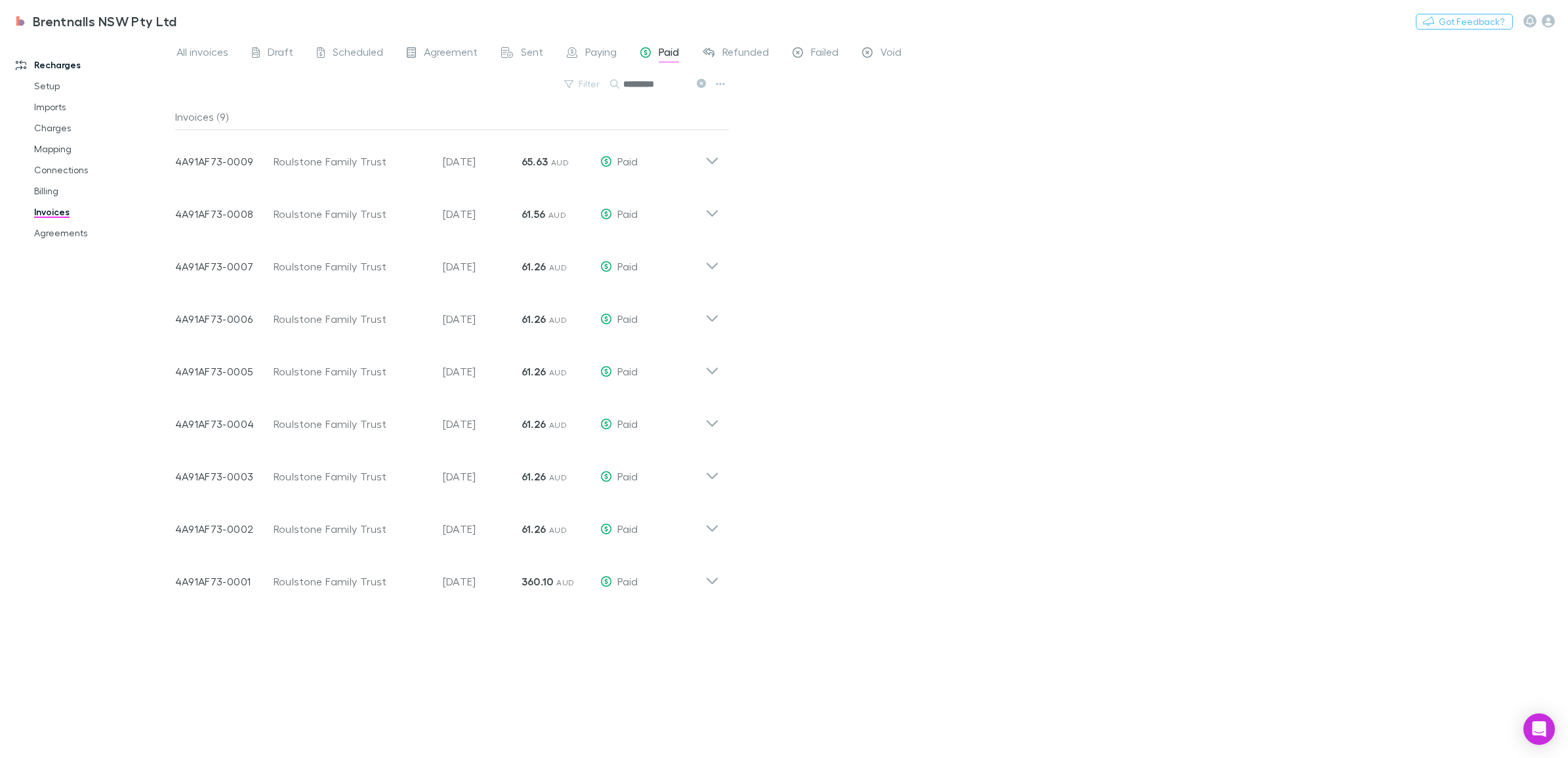
scroll to position [0, 0]
click at [710, 578] on icon at bounding box center [712, 576] width 14 height 26
click at [593, 617] on icon at bounding box center [598, 617] width 12 height 12
click at [571, 616] on icon at bounding box center [572, 618] width 6 height 9
click at [710, 571] on icon at bounding box center [711, 572] width 11 height 7
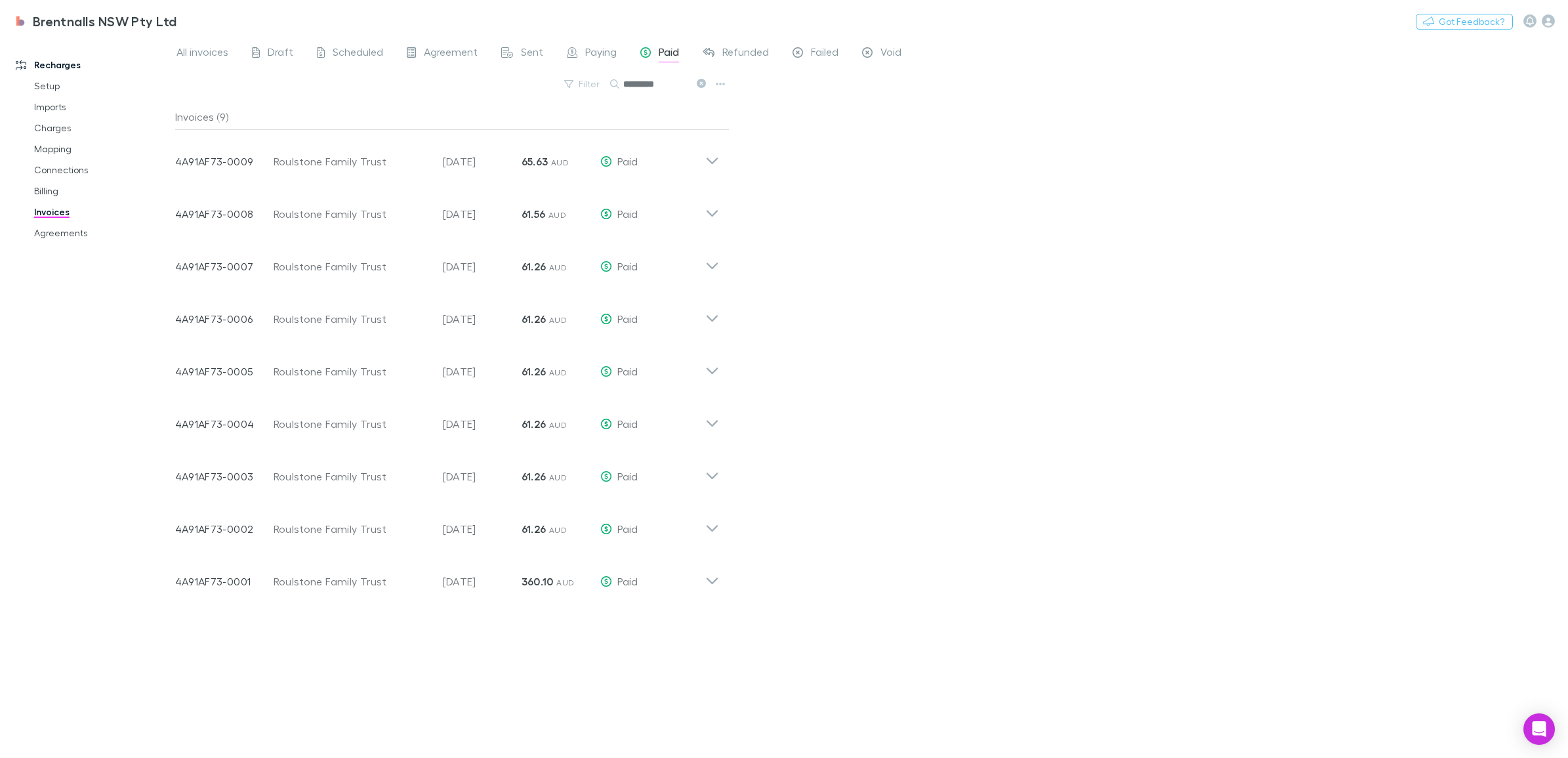
click at [1342, 540] on div "All invoices Draft Scheduled Agreement Sent Paying Paid Refunded Failed Void Fi…" at bounding box center [871, 397] width 1392 height 721
